Goal: Register for event/course

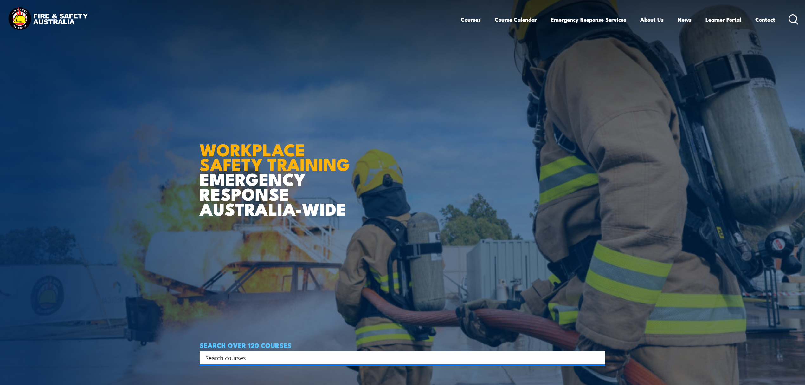
click at [266, 357] on input "Search input" at bounding box center [398, 358] width 386 height 10
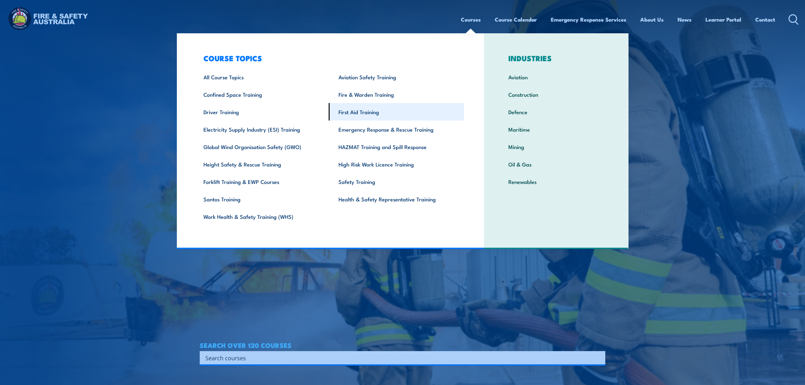
click at [393, 119] on link "First Aid Training" at bounding box center [396, 111] width 135 height 17
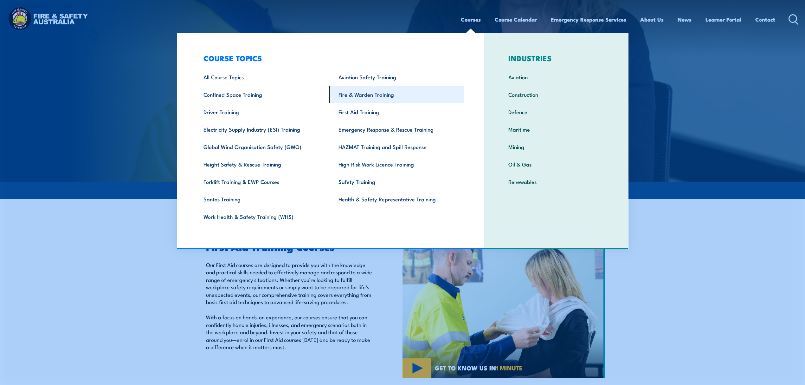
click at [378, 92] on link "Fire & Warden Training" at bounding box center [396, 94] width 135 height 17
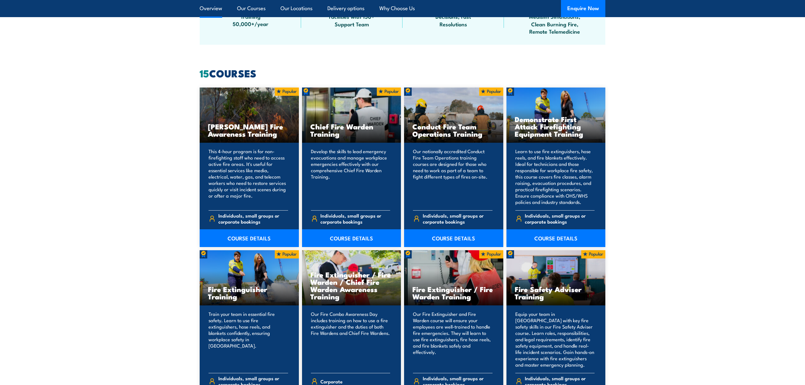
scroll to position [465, 0]
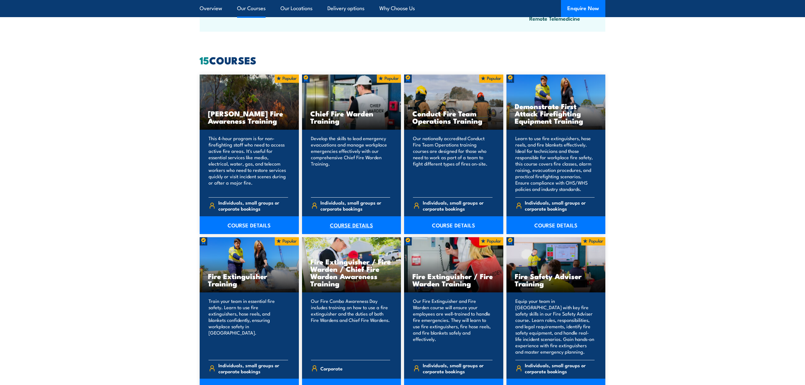
click at [360, 229] on link "COURSE DETAILS" at bounding box center [351, 225] width 99 height 18
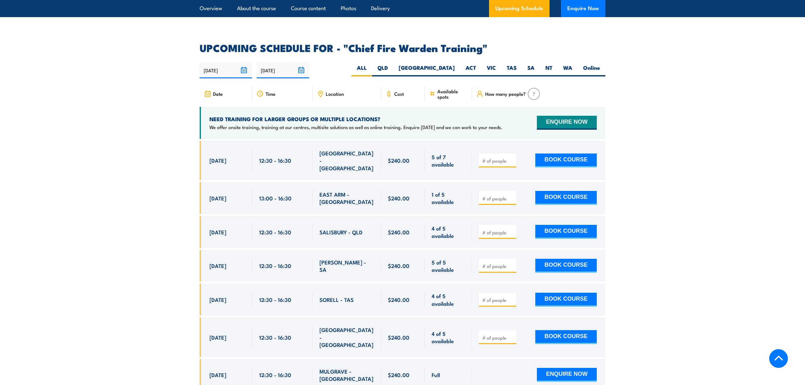
scroll to position [1099, 0]
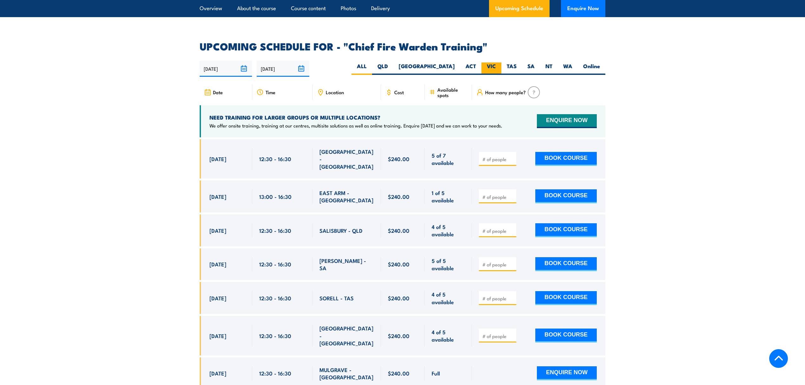
click at [499, 62] on label "VIC" at bounding box center [492, 68] width 20 height 12
click at [499, 62] on input "VIC" at bounding box center [498, 64] width 4 height 4
radio input "true"
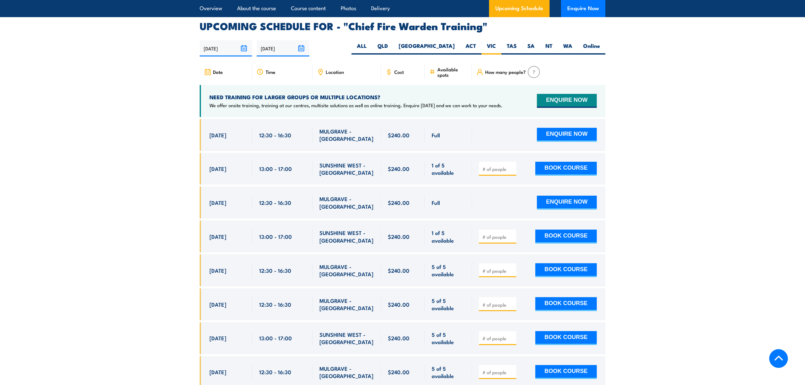
scroll to position [1131, 0]
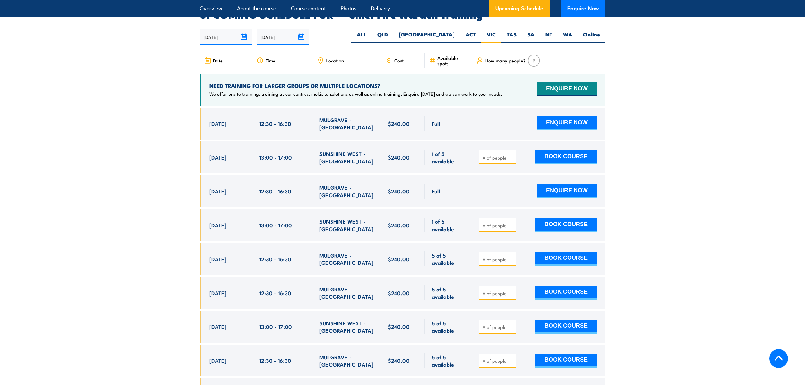
drag, startPoint x: 714, startPoint y: 0, endPoint x: 642, endPoint y: 135, distance: 152.8
click at [642, 135] on section "UPCOMING SCHEDULE FOR - "Chief Fire Warden Training" [DATE] [DATE]" at bounding box center [402, 232] width 805 height 444
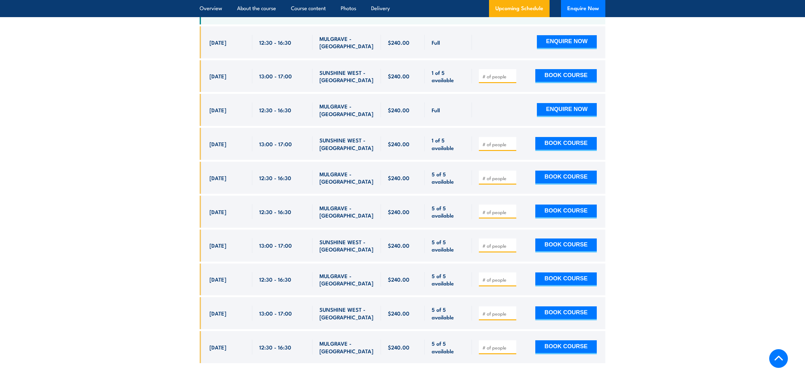
scroll to position [1215, 0]
